Goal: Browse casually

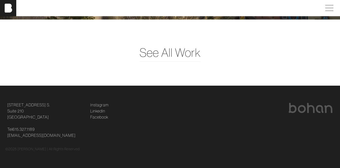
scroll to position [1259, 0]
drag, startPoint x: 5, startPoint y: 116, endPoint x: 235, endPoint y: 127, distance: 229.4
click at [235, 127] on div "[STREET_ADDRESS] [STREET_ADDRESS] Tel [PHONE_NUMBER] [EMAIL_ADDRESS][DOMAIN_NAM…" at bounding box center [169, 120] width 335 height 37
click at [232, 112] on div at bounding box center [253, 110] width 160 height 14
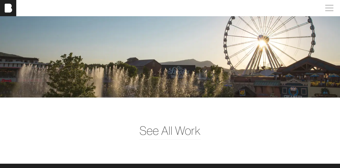
scroll to position [1171, 0]
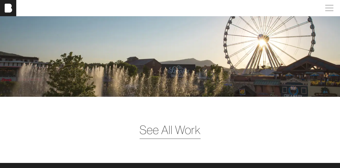
click at [176, 139] on span "See All Work" at bounding box center [169, 130] width 61 height 18
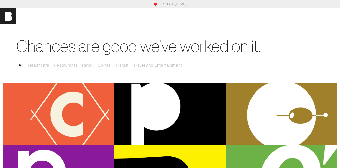
click at [156, 4] on div "[PERSON_NAME]" at bounding box center [170, 4] width 334 height 5
click at [158, 3] on div "[PERSON_NAME]" at bounding box center [170, 4] width 334 height 5
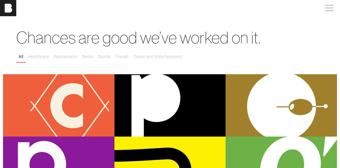
scroll to position [10, 0]
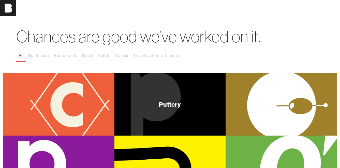
click at [162, 96] on div "Puttery" at bounding box center [169, 104] width 111 height 63
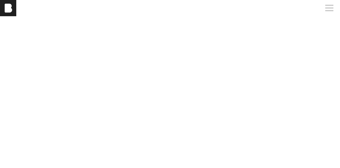
scroll to position [1583, 0]
